Goal: Transaction & Acquisition: Purchase product/service

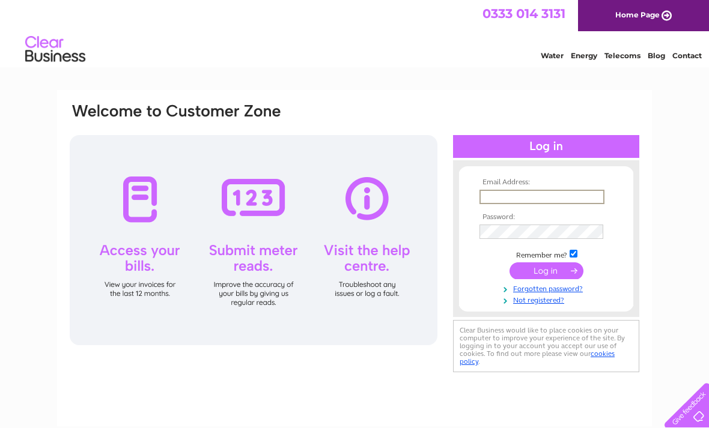
type input "[PERSON_NAME][EMAIL_ADDRESS][DOMAIN_NAME]"
click at [546, 272] on input "submit" at bounding box center [546, 269] width 74 height 17
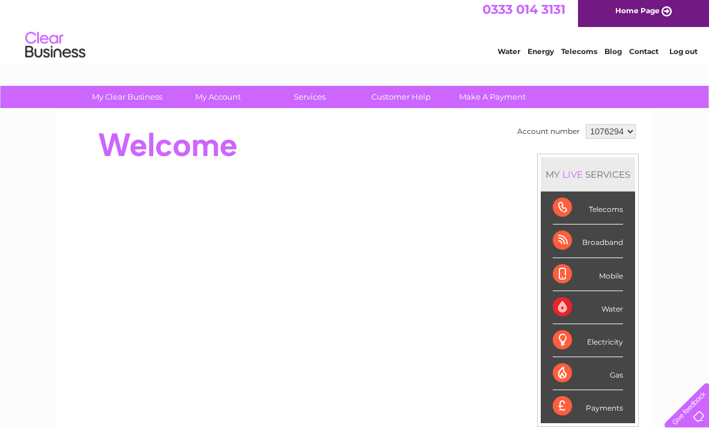
scroll to position [5, 0]
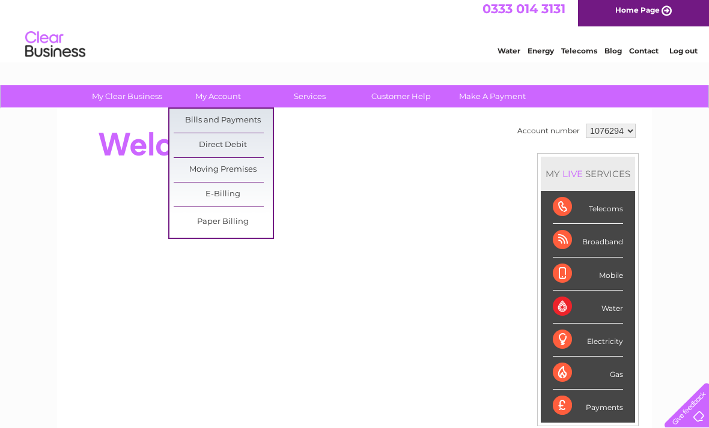
click at [241, 122] on link "Bills and Payments" at bounding box center [223, 121] width 99 height 24
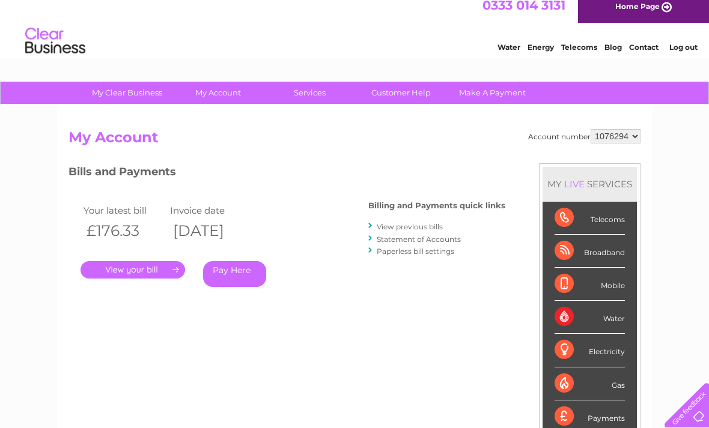
scroll to position [8, 0]
click at [241, 273] on link "Pay Here" at bounding box center [234, 274] width 63 height 26
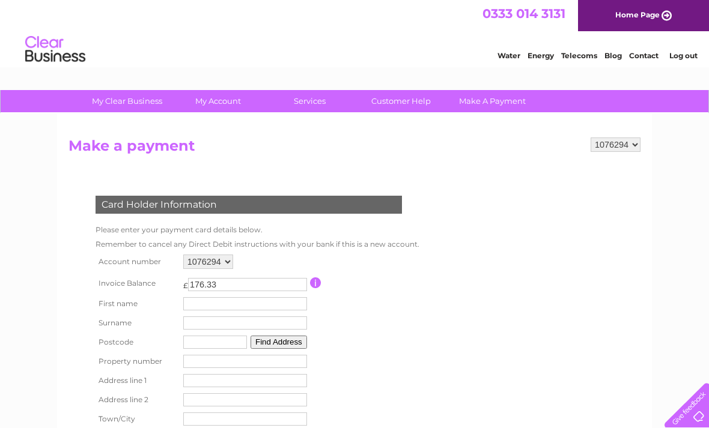
click at [264, 302] on input "text" at bounding box center [245, 303] width 124 height 13
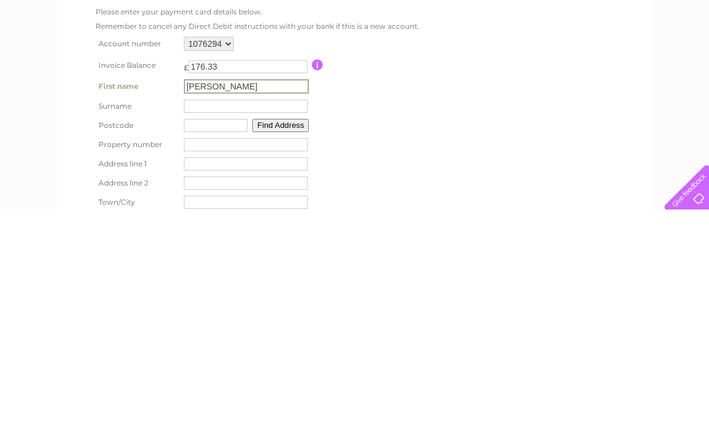
type input "Harriet"
click at [252, 318] on input "text" at bounding box center [246, 324] width 124 height 13
type input "Roxburgh"
click at [236, 337] on input "text" at bounding box center [216, 343] width 64 height 13
type input "PA42 7AW"
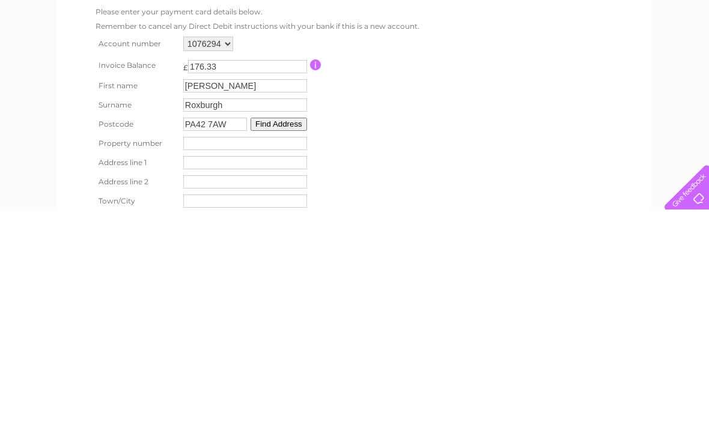
click at [269, 355] on input "number" at bounding box center [245, 361] width 124 height 13
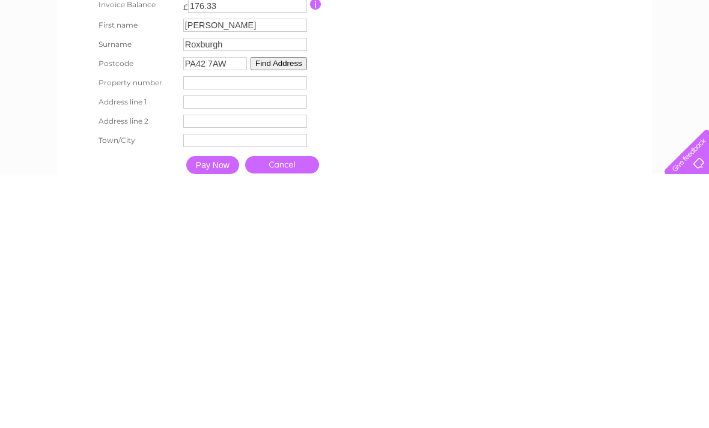
click at [288, 311] on button "Find Address" at bounding box center [279, 317] width 56 height 13
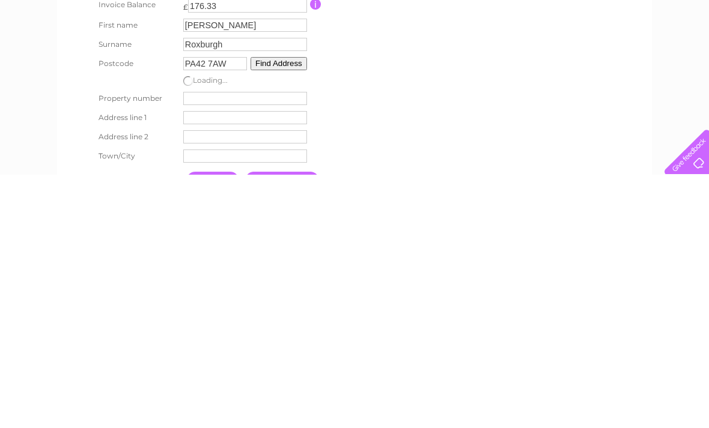
scroll to position [279, 0]
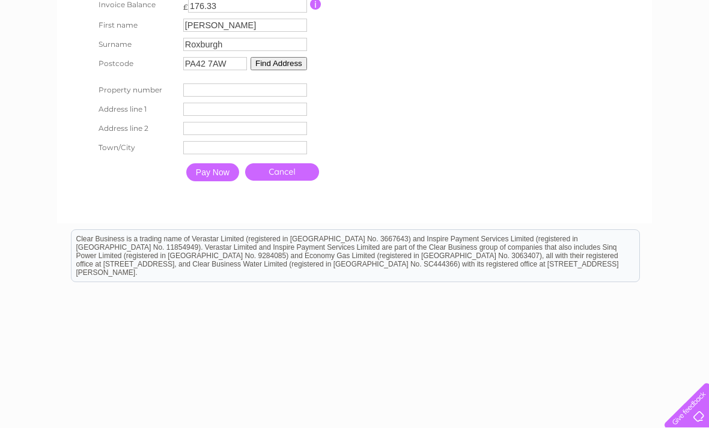
click at [291, 70] on button "Find Address" at bounding box center [279, 63] width 56 height 13
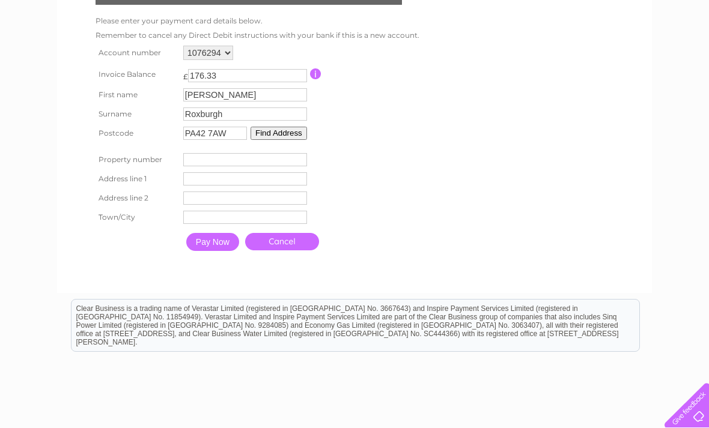
scroll to position [208, 0]
click at [258, 167] on input "number" at bounding box center [245, 160] width 124 height 13
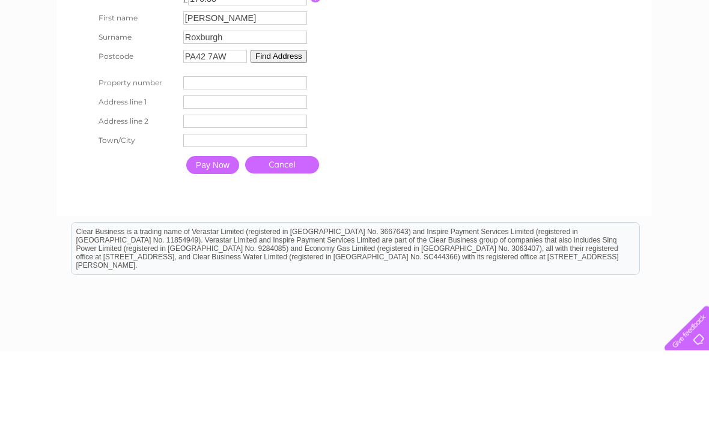
scroll to position [286, 0]
click at [285, 101] on td "Address Line One" at bounding box center [245, 102] width 130 height 19
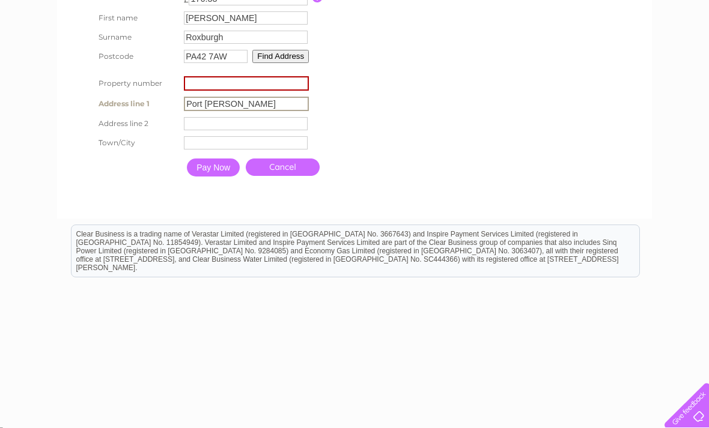
type input "Port Ellen"
click at [263, 125] on input "text" at bounding box center [246, 123] width 124 height 13
type input "isle of Islay"
click at [265, 145] on input "text" at bounding box center [246, 142] width 124 height 13
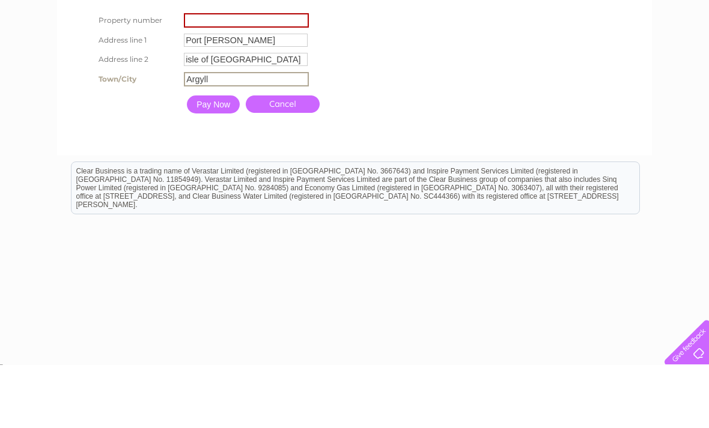
type input "Argyll"
click at [231, 159] on input "Pay Now" at bounding box center [213, 168] width 53 height 18
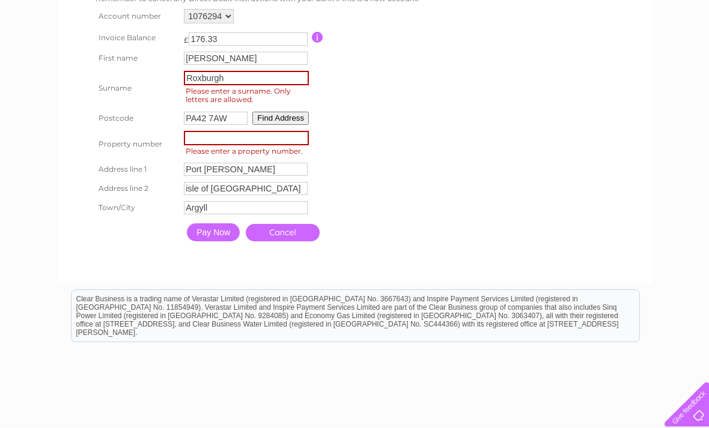
scroll to position [234, 0]
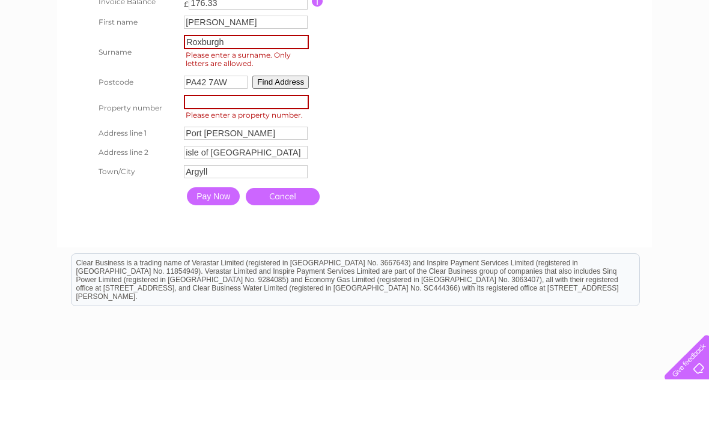
click at [300, 124] on button "Find Address" at bounding box center [280, 130] width 56 height 13
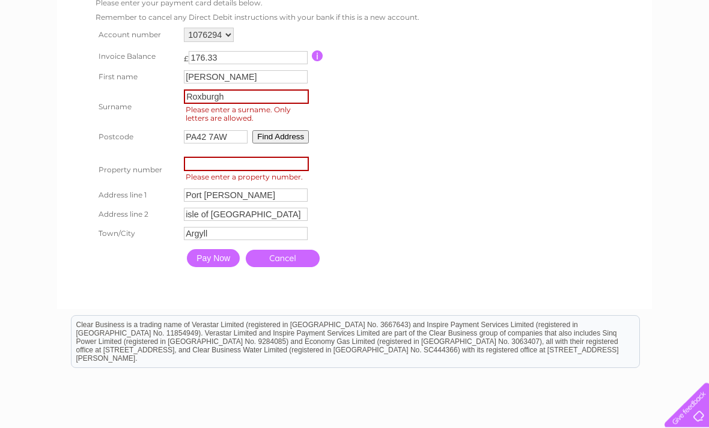
scroll to position [226, 0]
click at [278, 95] on input "Roxburgh" at bounding box center [246, 97] width 125 height 14
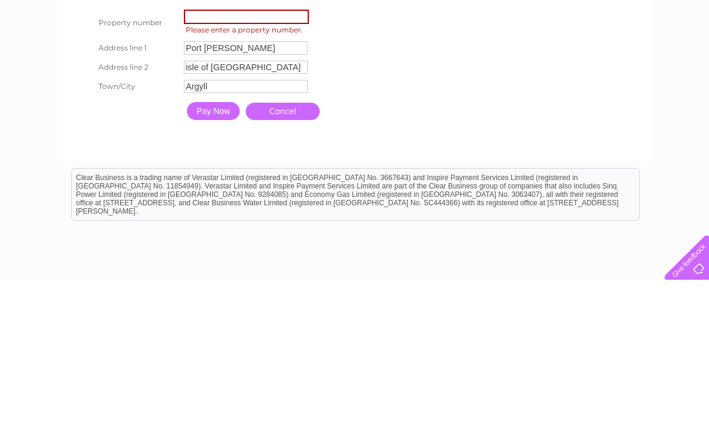
type input "Roxburgh"
click at [228, 250] on input "Pay Now" at bounding box center [213, 259] width 53 height 18
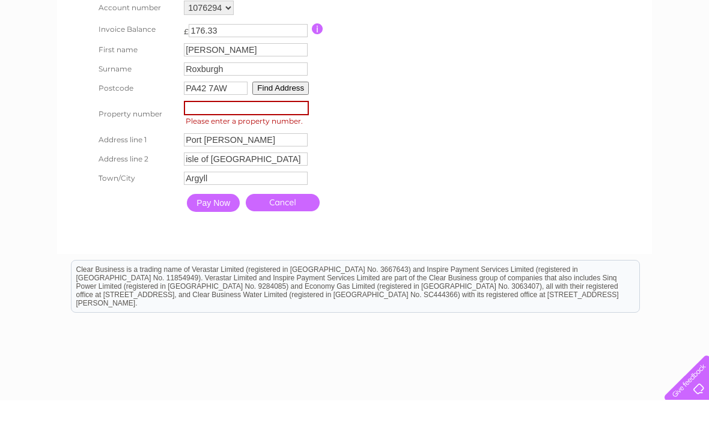
click at [279, 129] on input "number" at bounding box center [246, 136] width 125 height 14
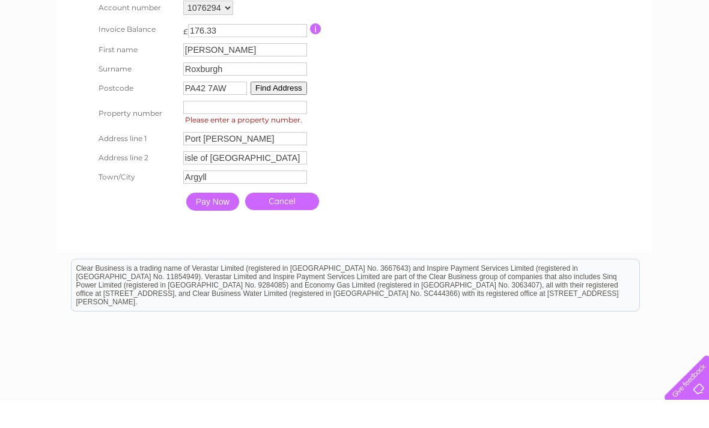
click at [249, 160] on input "Port Ellen" at bounding box center [245, 166] width 124 height 13
type input "P"
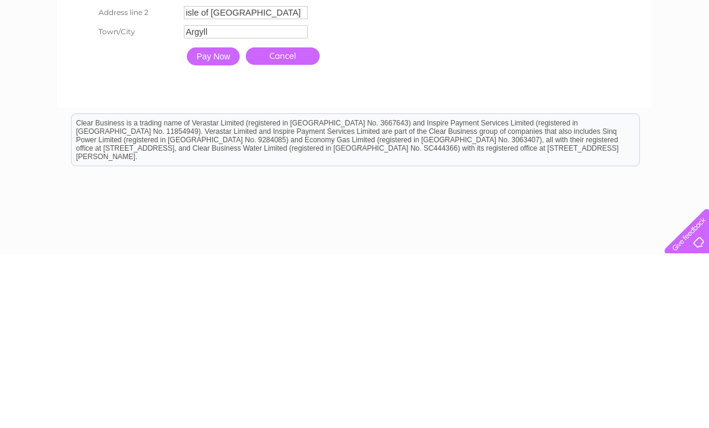
type input "Ballivicar Farm"
click at [224, 222] on input "Pay Now" at bounding box center [213, 231] width 53 height 18
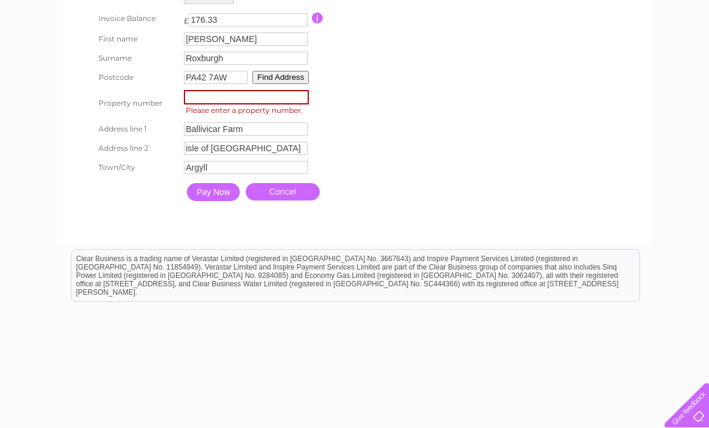
click at [290, 105] on input "number" at bounding box center [246, 97] width 125 height 14
type input "0"
click at [228, 201] on input "Pay Now" at bounding box center [212, 192] width 53 height 18
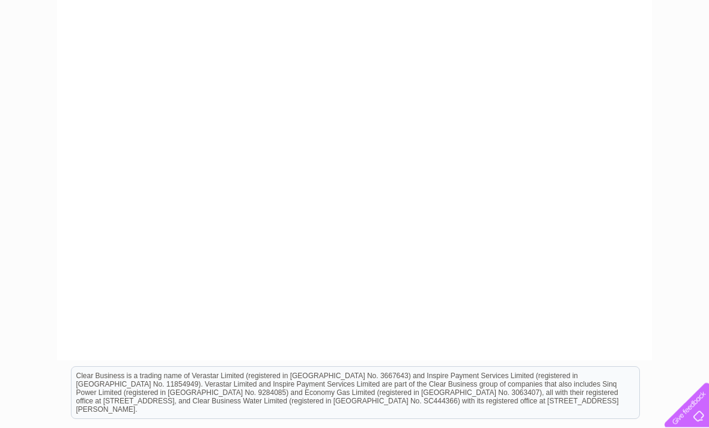
scroll to position [366, 0]
click at [562, 348] on div "1076294 Make a payment Card Holder Information Please enter your payment card d…" at bounding box center [354, 54] width 595 height 613
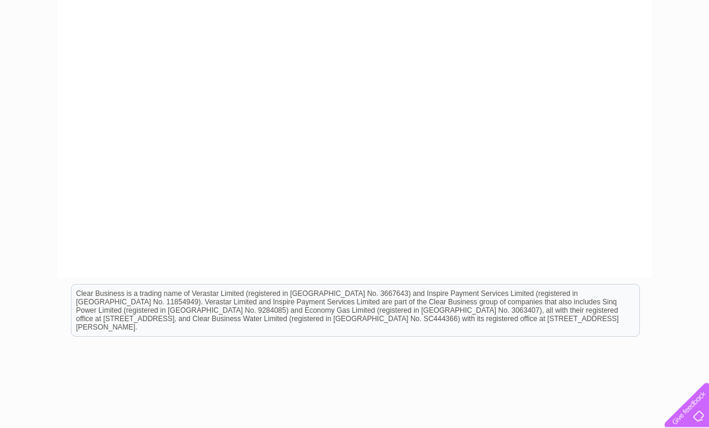
scroll to position [473, 0]
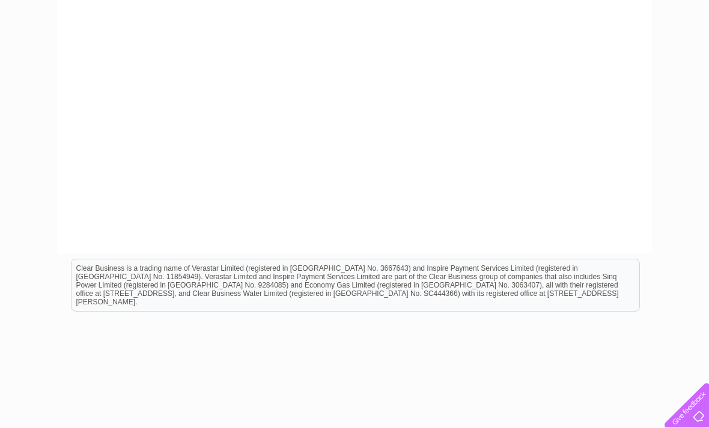
click at [580, 330] on html "Clear Business is a trading name of Verastar Limited (registered in [GEOGRAPHIC…" at bounding box center [354, 291] width 709 height 77
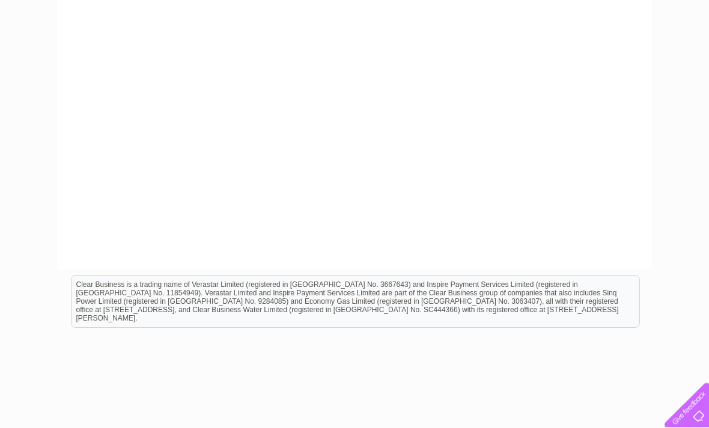
scroll to position [459, 0]
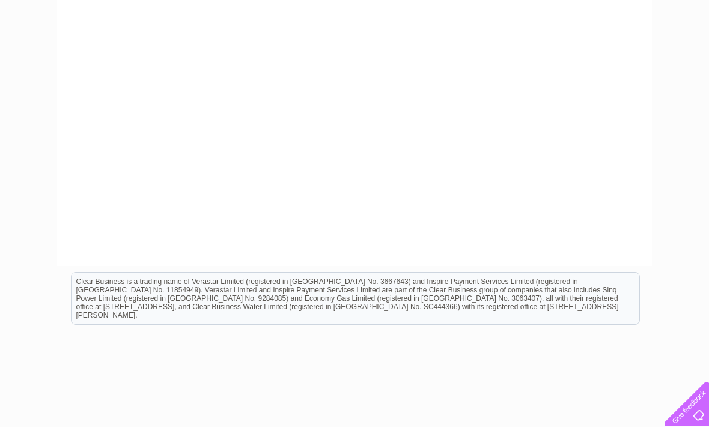
click at [685, 428] on div at bounding box center [684, 402] width 49 height 49
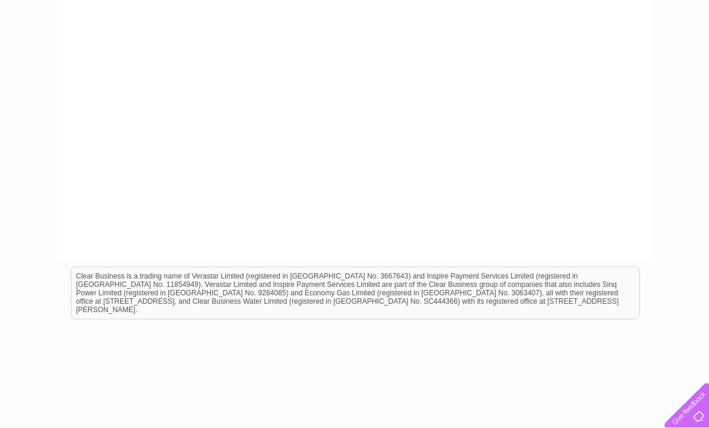
scroll to position [473, 0]
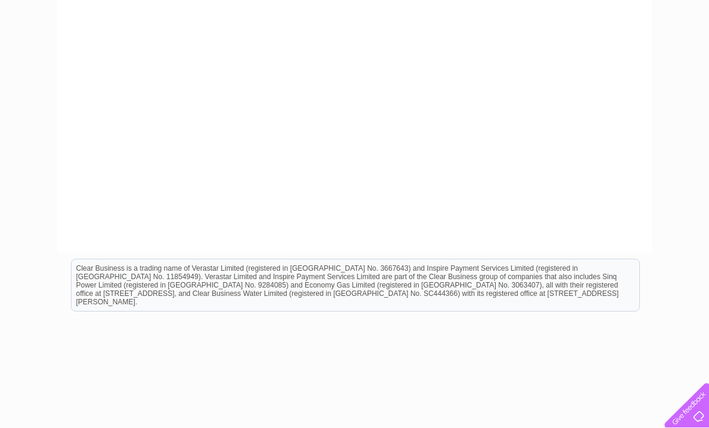
click at [65, 258] on html "Clear Business is a trading name of Verastar Limited (registered in [GEOGRAPHIC…" at bounding box center [354, 291] width 709 height 77
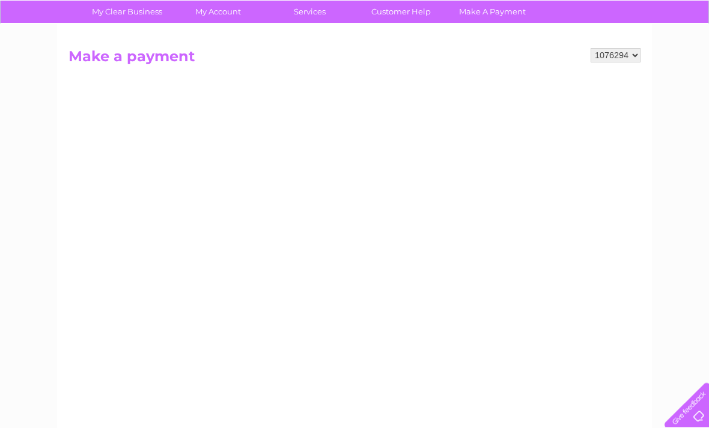
scroll to position [0, 0]
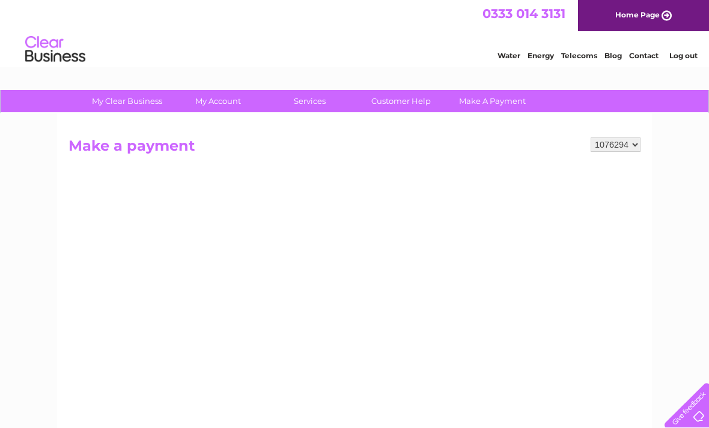
click at [512, 100] on link "Make A Payment" at bounding box center [492, 101] width 99 height 22
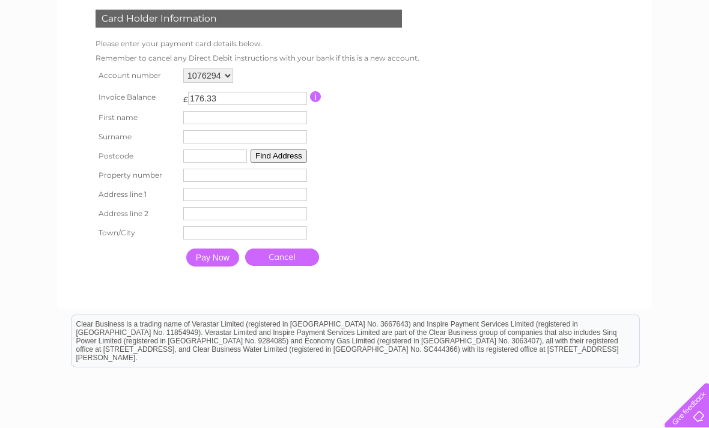
scroll to position [181, 0]
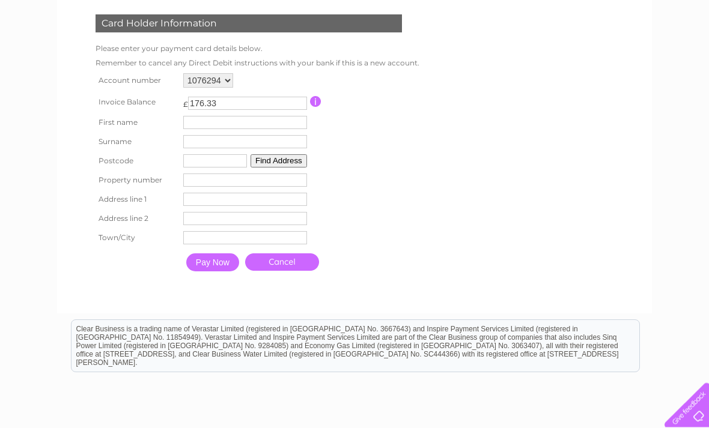
click at [214, 270] on input "Pay Now" at bounding box center [212, 263] width 53 height 18
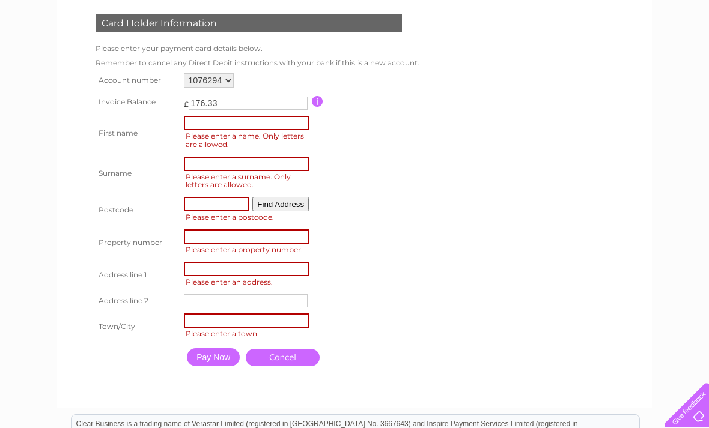
click at [299, 117] on input "text" at bounding box center [246, 123] width 125 height 14
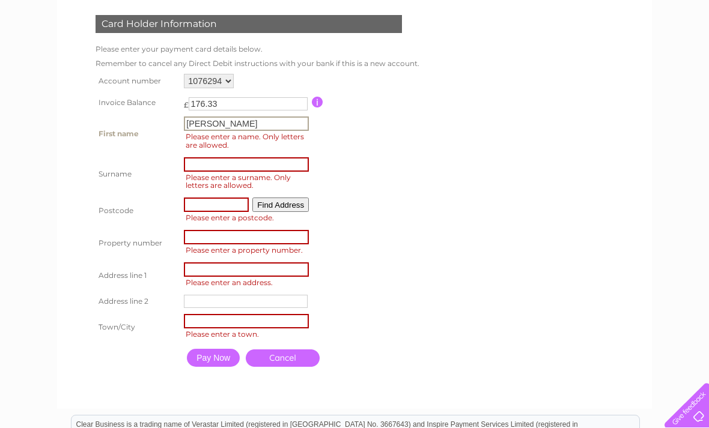
type input "Harriet"
click at [272, 164] on input "text" at bounding box center [246, 164] width 125 height 14
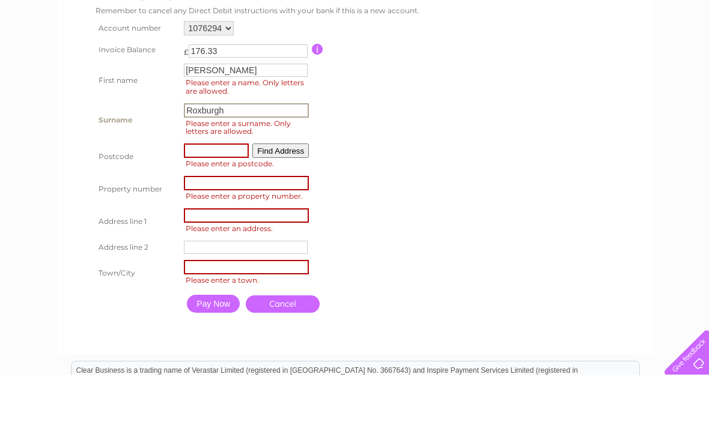
type input "Roxburgh"
click at [225, 196] on input "text" at bounding box center [216, 203] width 65 height 14
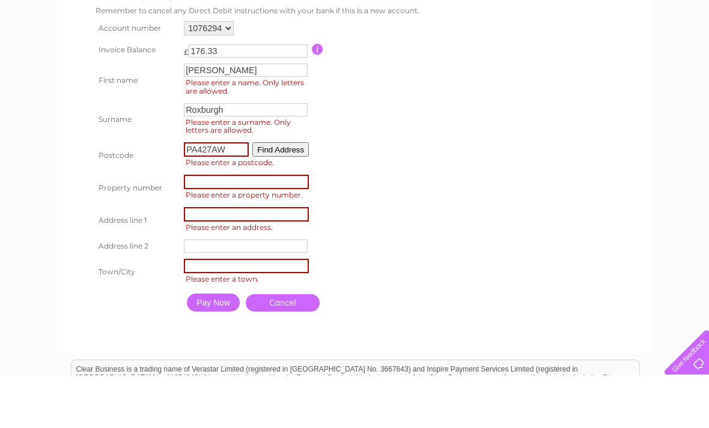
type input "PA427AW"
click at [299, 228] on input "number" at bounding box center [246, 235] width 125 height 14
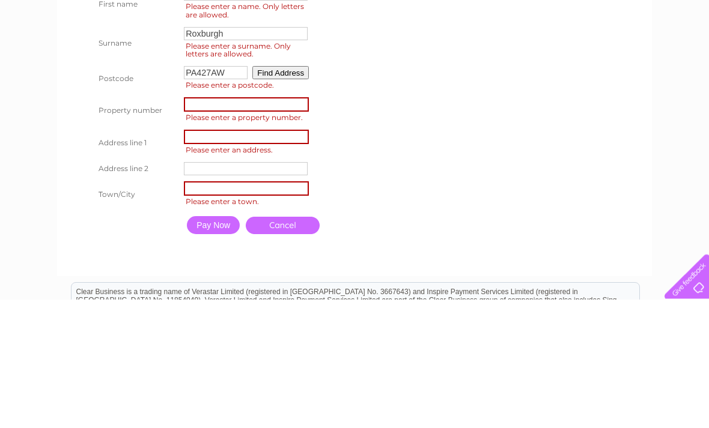
click at [303, 195] on button "Find Address" at bounding box center [280, 201] width 56 height 13
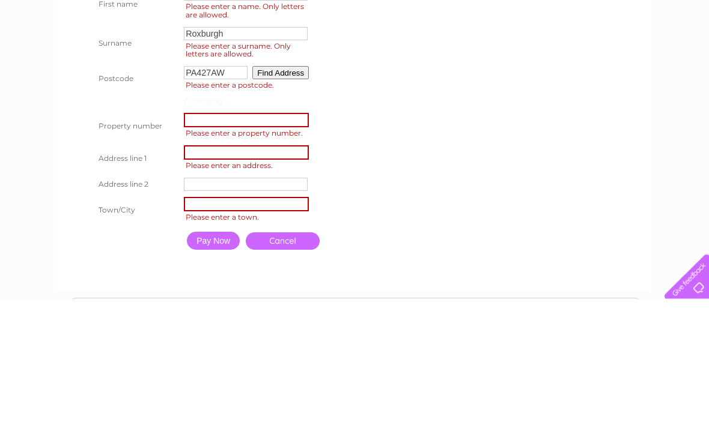
scroll to position [310, 0]
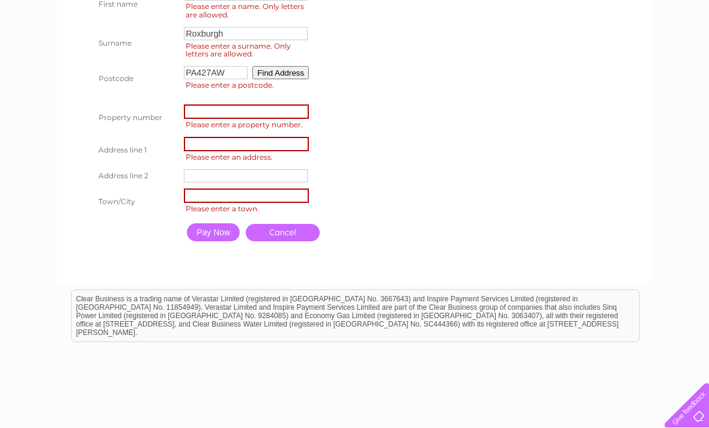
click at [273, 148] on input "text" at bounding box center [246, 144] width 125 height 14
type input "Ballivicar Farm"
click at [295, 177] on input "text" at bounding box center [246, 175] width 124 height 13
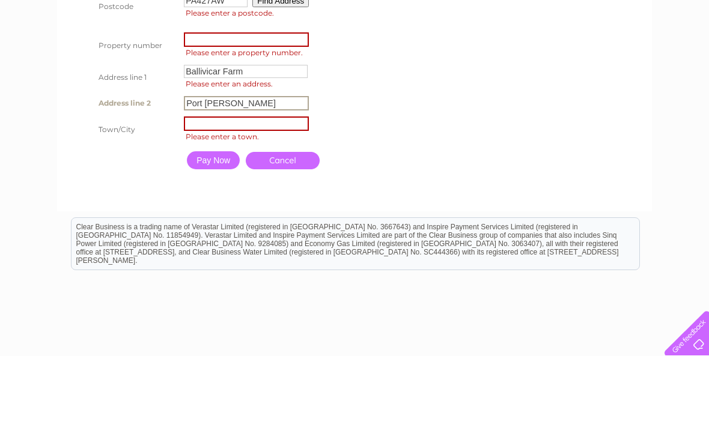
type input "Port Ellen"
click at [249, 189] on input "text" at bounding box center [246, 196] width 125 height 14
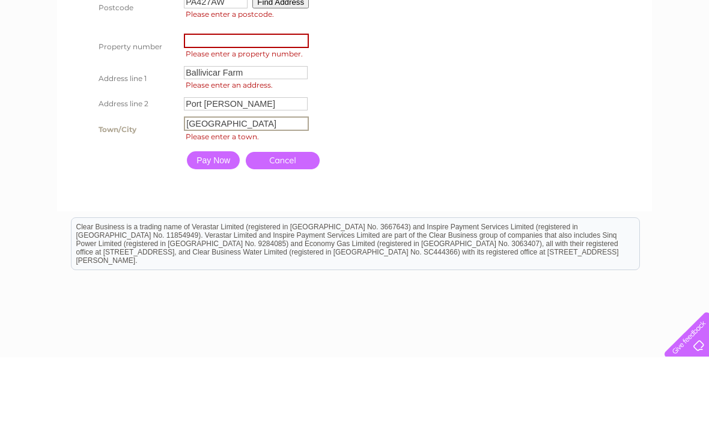
type input "Isle of Islay"
click at [220, 222] on input "Pay Now" at bounding box center [213, 231] width 53 height 18
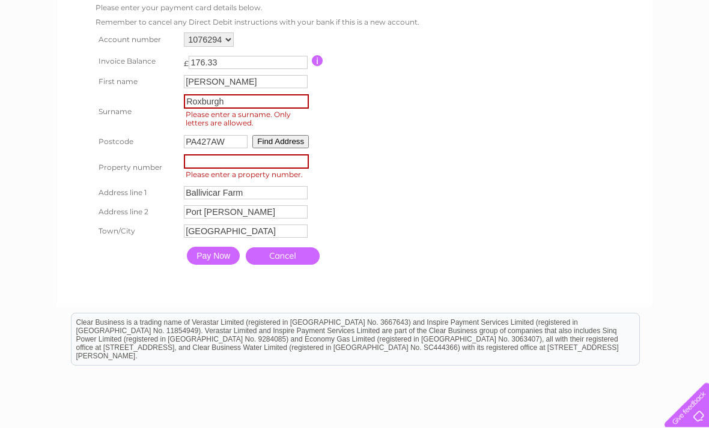
scroll to position [220, 0]
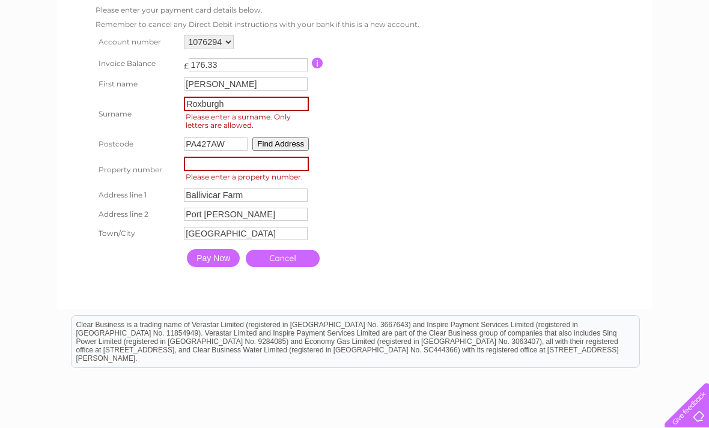
click at [288, 103] on input "Roxburgh" at bounding box center [246, 104] width 125 height 14
type input "Roxburgh"
click at [262, 163] on input "number" at bounding box center [246, 164] width 125 height 14
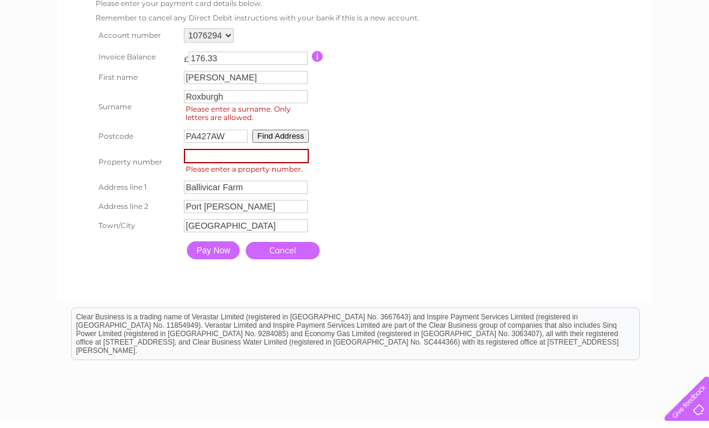
type input "0"
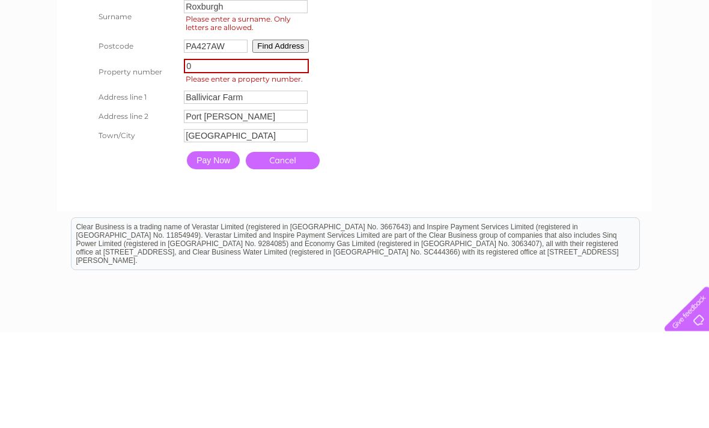
click at [226, 248] on input "Pay Now" at bounding box center [213, 257] width 53 height 18
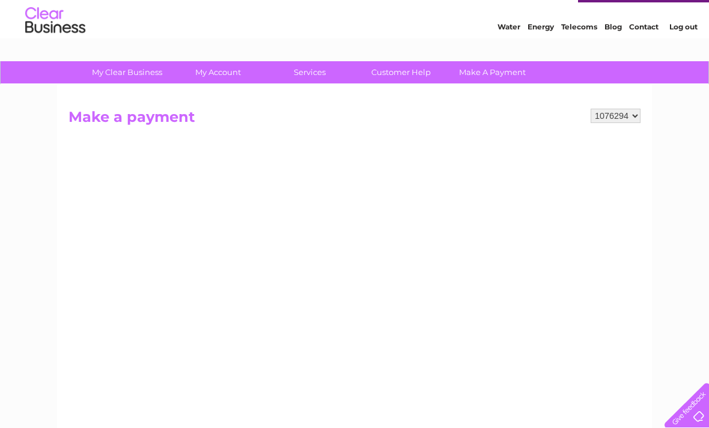
scroll to position [0, 0]
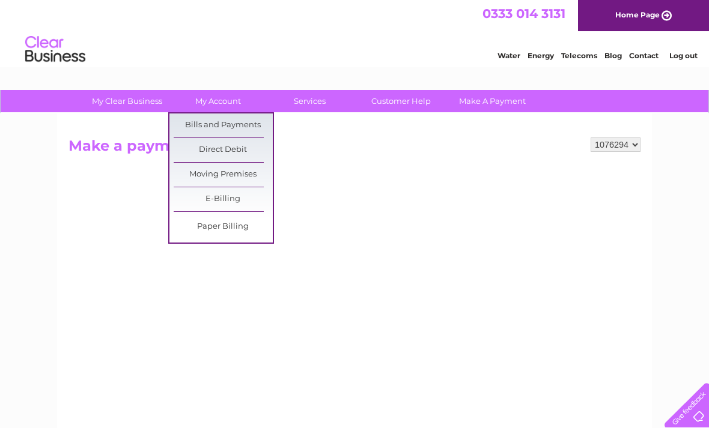
click at [239, 129] on link "Bills and Payments" at bounding box center [223, 126] width 99 height 24
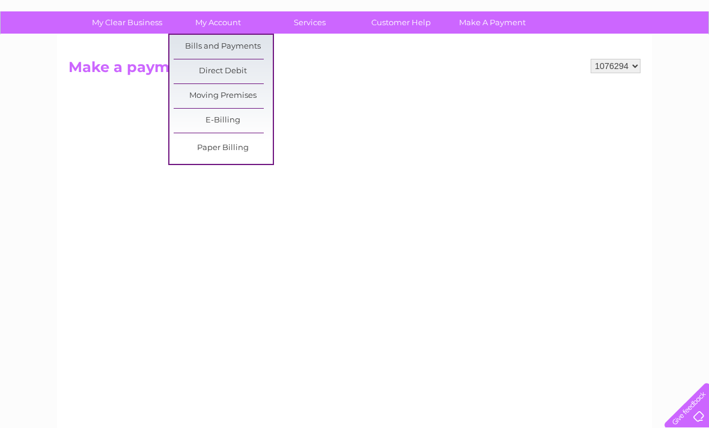
scroll to position [147, 0]
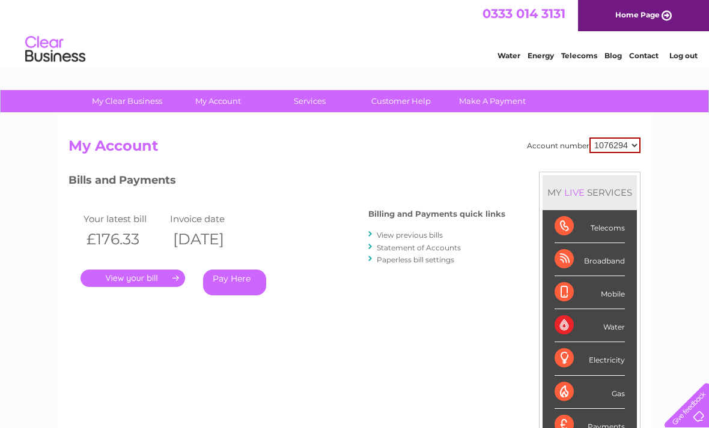
click at [162, 275] on link "." at bounding box center [132, 278] width 105 height 17
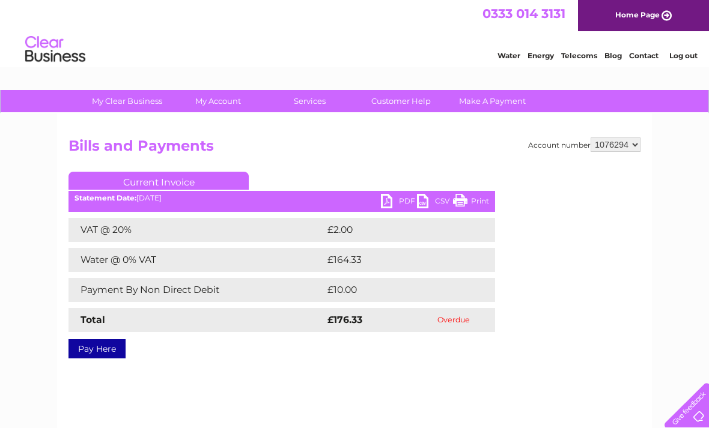
click at [472, 207] on link "Print" at bounding box center [471, 202] width 36 height 17
